Goal: Task Accomplishment & Management: Use online tool/utility

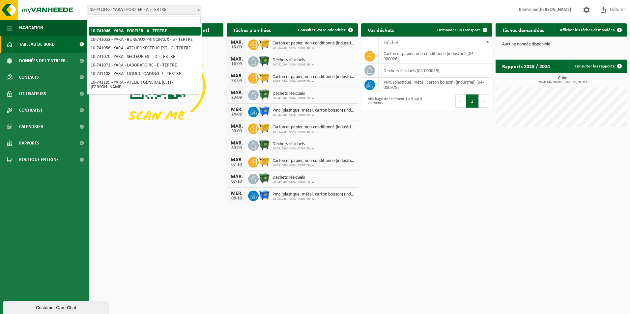
click at [196, 11] on span at bounding box center [198, 9] width 7 height 9
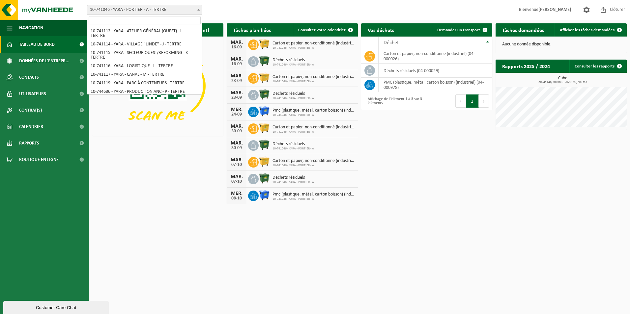
scroll to position [81, 0]
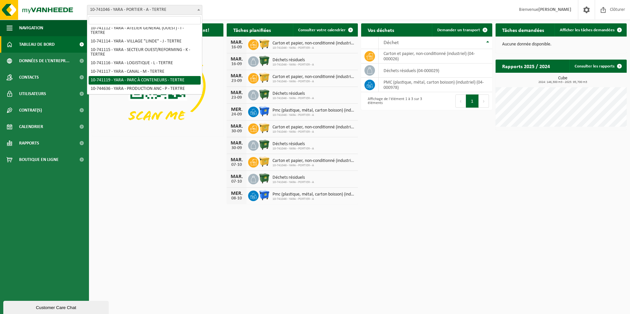
select select "4520"
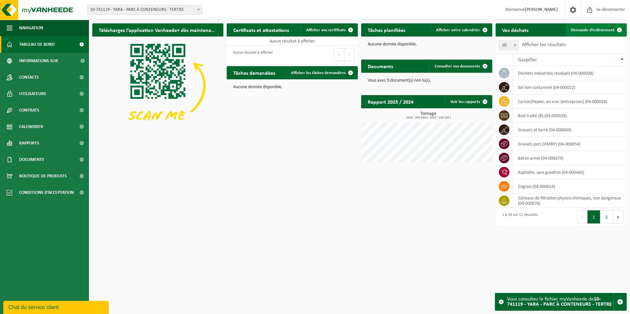
click at [597, 30] on span "Demande d’enlèvement" at bounding box center [592, 30] width 43 height 4
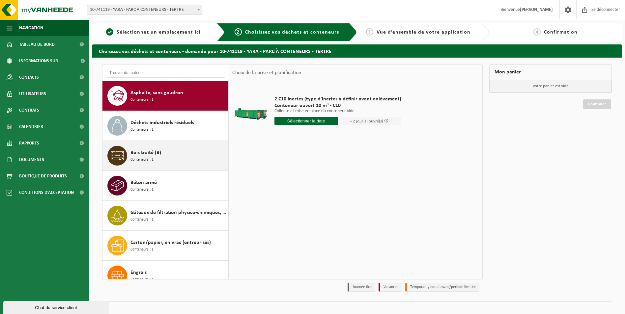
click at [182, 154] on div "Bois traité (B) Conteneurs : 1" at bounding box center [178, 156] width 96 height 20
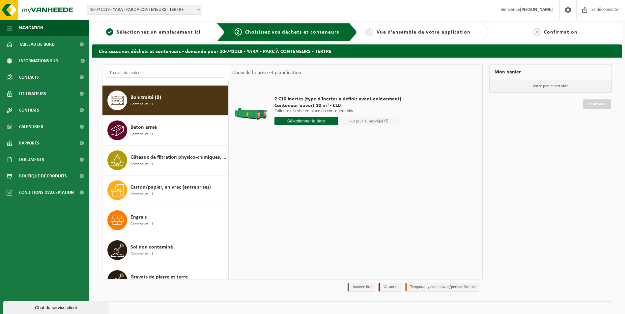
scroll to position [60, 0]
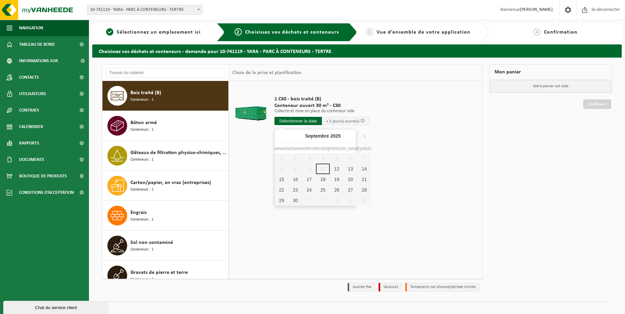
click at [304, 122] on input "text" at bounding box center [297, 121] width 47 height 8
click at [331, 171] on div "12" at bounding box center [337, 169] width 14 height 11
type input "Van 2025-09-12"
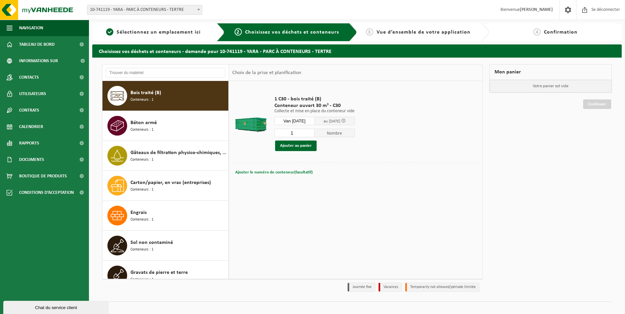
click at [258, 173] on span "Ajouter le numéro de conteneur(facultatif)" at bounding box center [273, 172] width 77 height 4
type input "C30 1600"
click at [285, 146] on button "Ajouter au panier" at bounding box center [295, 146] width 41 height 11
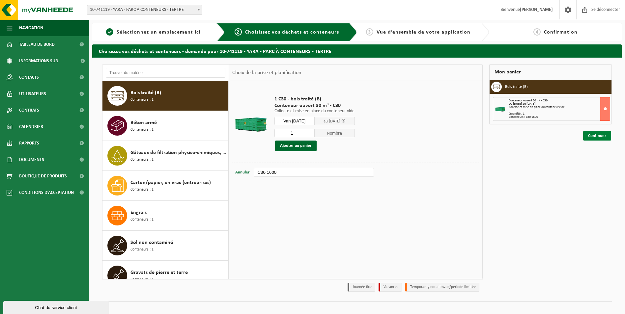
click at [598, 134] on link "Continuer" at bounding box center [597, 136] width 28 height 10
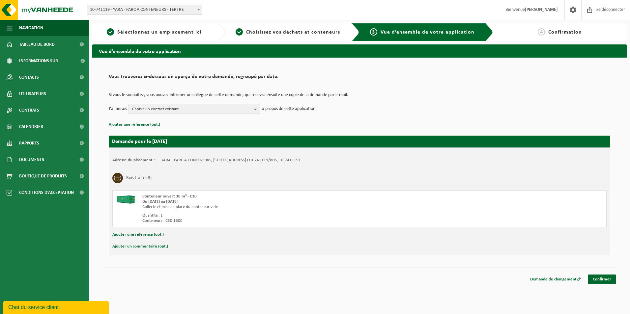
click at [256, 110] on b "button" at bounding box center [257, 108] width 6 height 9
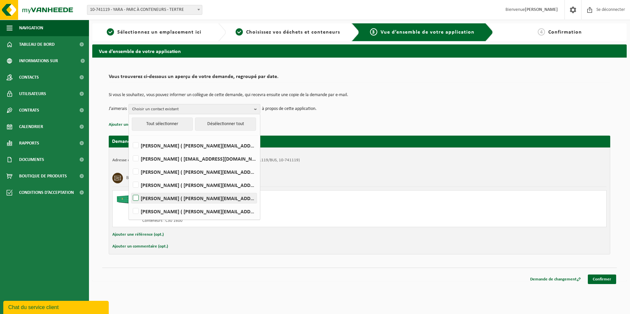
click at [135, 197] on label "ADELINE PAKUSZEWSKI ( adeline.pakuszewski@yara.com )" at bounding box center [193, 198] width 125 height 10
click at [130, 190] on input "ADELINE PAKUSZEWSKI ( adeline.pakuszewski@yara.com )" at bounding box center [130, 190] width 0 height 0
checkbox input "true"
click at [594, 278] on link "Confirmer" at bounding box center [602, 280] width 28 height 10
